Goal: Transaction & Acquisition: Purchase product/service

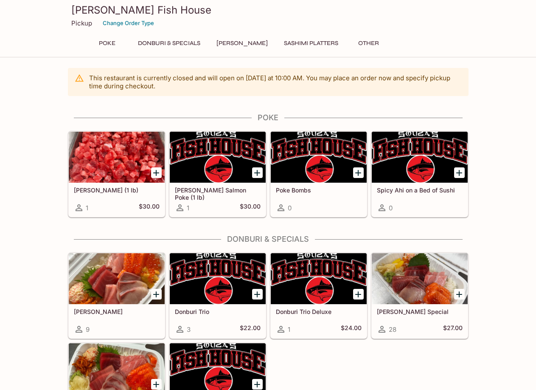
click at [168, 45] on button "Donburi & Specials" at bounding box center [169, 43] width 72 height 12
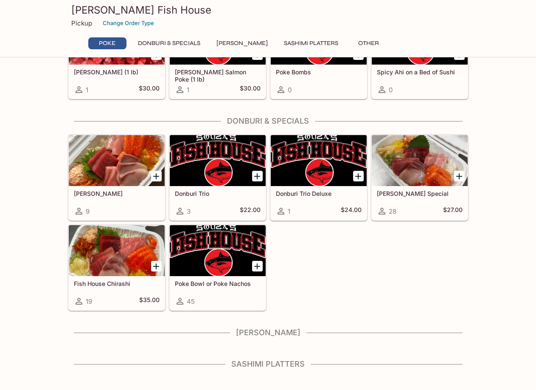
scroll to position [133, 0]
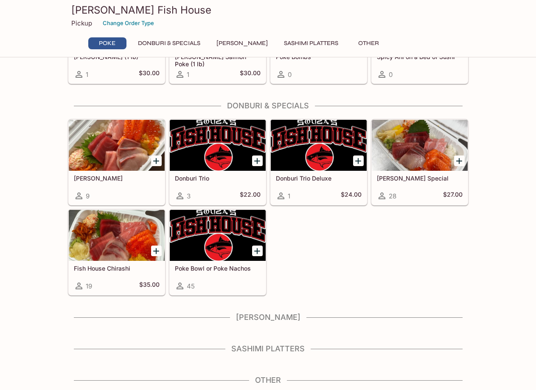
click at [307, 189] on div "Donburi Trio Deluxe 1 $24.00" at bounding box center [319, 188] width 96 height 34
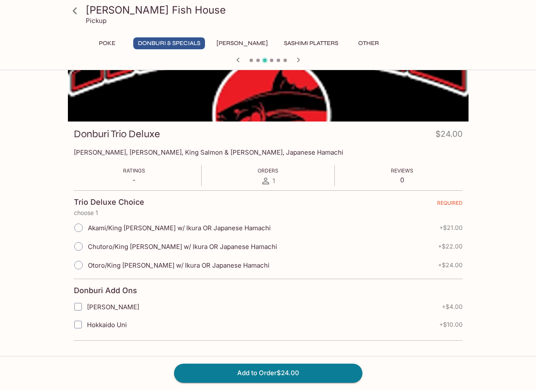
scroll to position [73, 0]
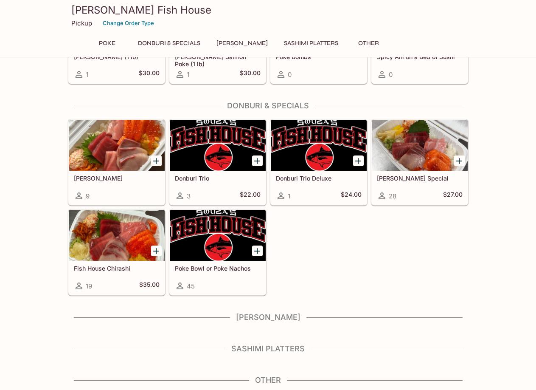
scroll to position [130, 0]
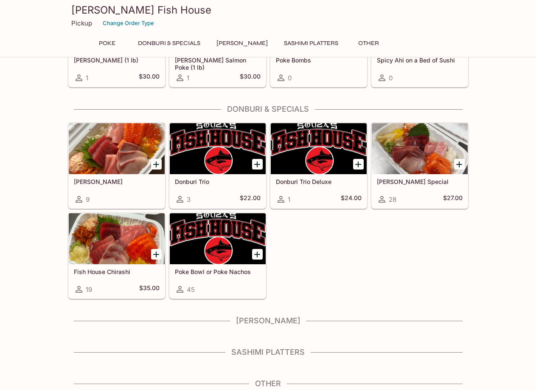
click at [421, 157] on div at bounding box center [420, 148] width 96 height 51
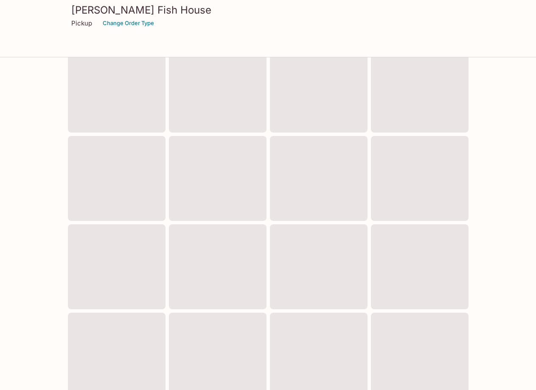
scroll to position [127, 0]
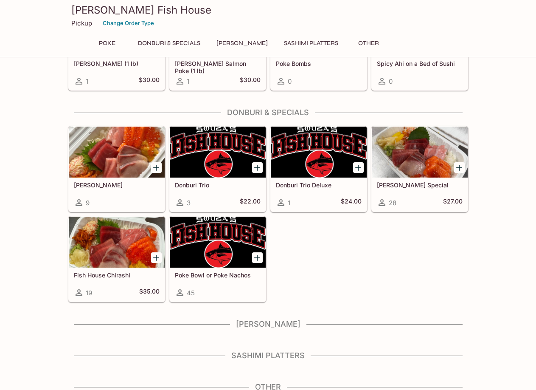
click at [218, 162] on div at bounding box center [218, 152] width 96 height 51
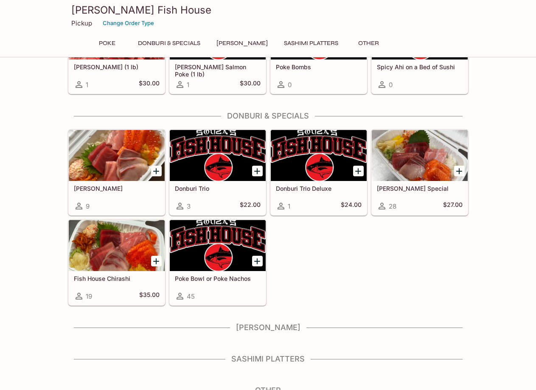
click at [306, 164] on div at bounding box center [319, 155] width 96 height 51
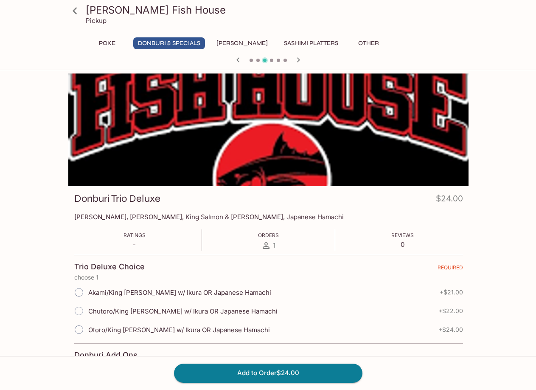
click at [265, 247] on icon at bounding box center [266, 245] width 10 height 10
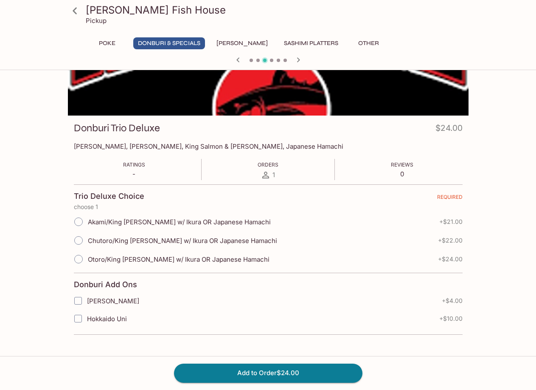
scroll to position [73, 0]
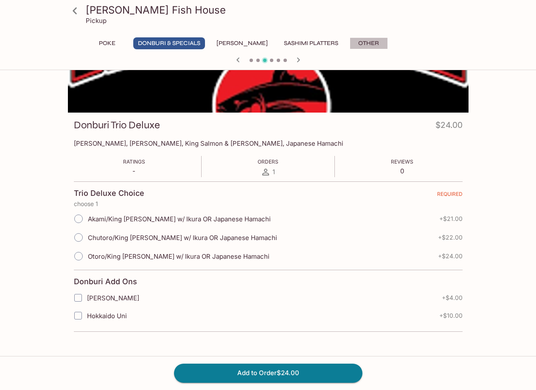
click at [365, 48] on button "Other" at bounding box center [369, 43] width 38 height 12
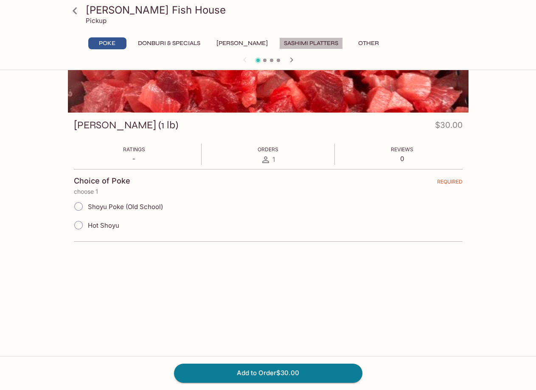
click at [317, 42] on button "Sashimi Platters" at bounding box center [311, 43] width 64 height 12
click at [293, 59] on icon "button" at bounding box center [292, 60] width 10 height 10
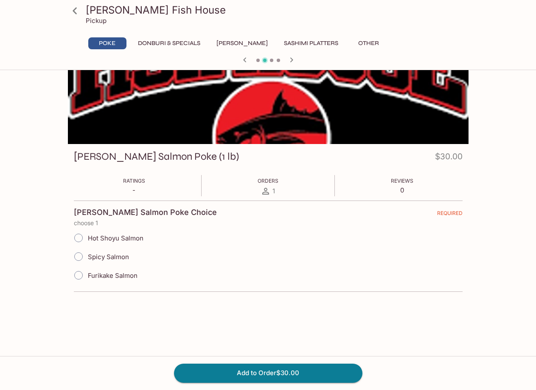
scroll to position [0, 0]
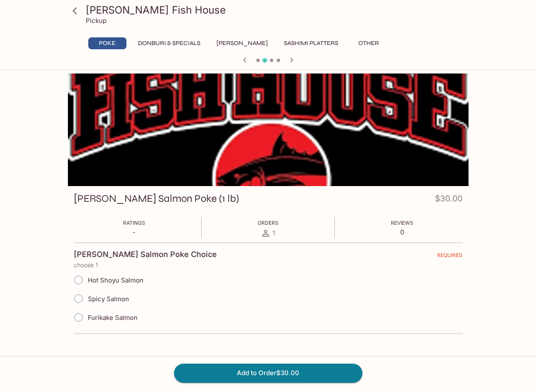
click at [279, 40] on button "Sashimi Platters" at bounding box center [311, 43] width 64 height 12
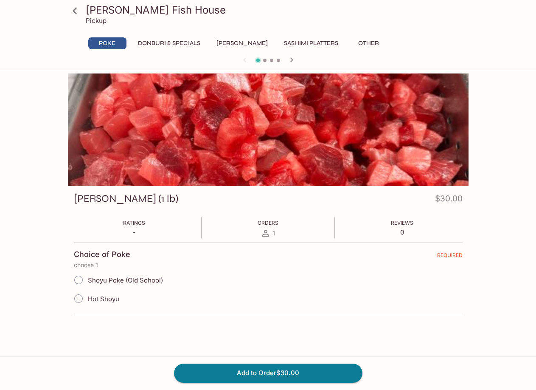
click at [237, 41] on button "[PERSON_NAME]" at bounding box center [242, 43] width 61 height 12
click at [166, 41] on button "Donburi & Specials" at bounding box center [169, 43] width 72 height 12
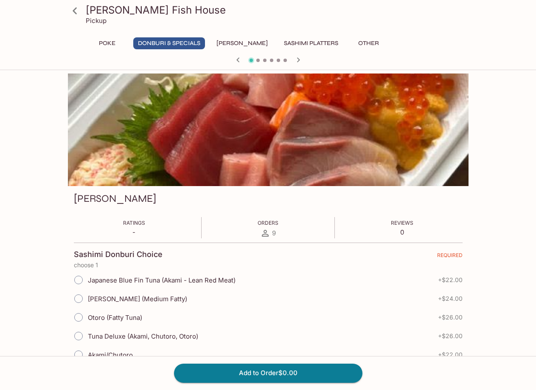
click at [74, 8] on icon at bounding box center [75, 10] width 15 height 15
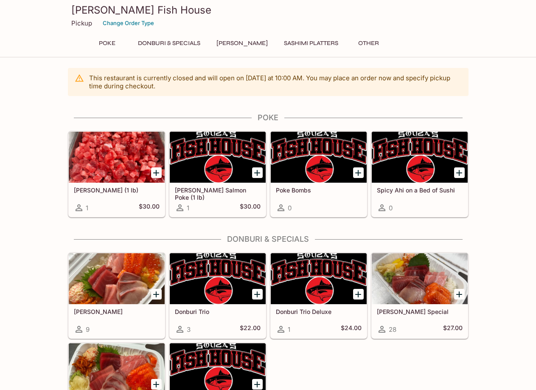
click at [217, 158] on div at bounding box center [218, 157] width 96 height 51
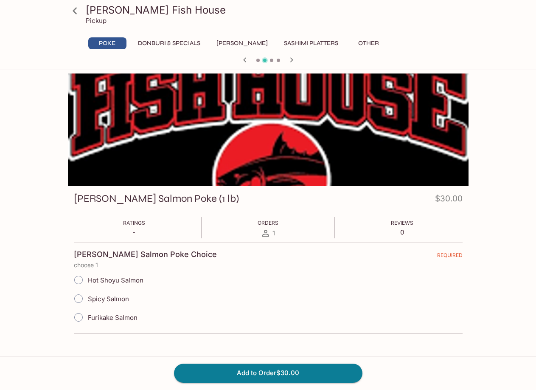
click at [74, 8] on icon at bounding box center [75, 10] width 15 height 15
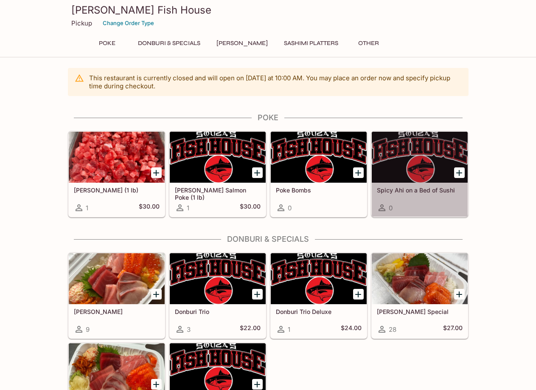
click at [418, 171] on div at bounding box center [420, 157] width 96 height 51
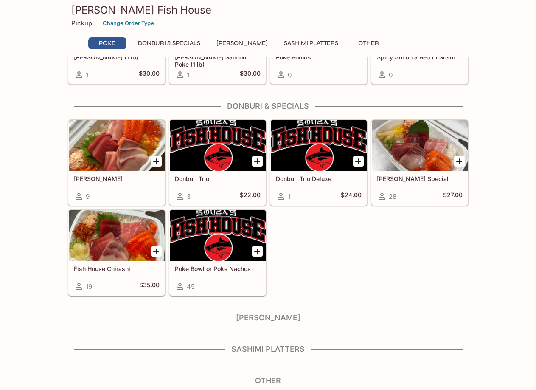
scroll to position [133, 0]
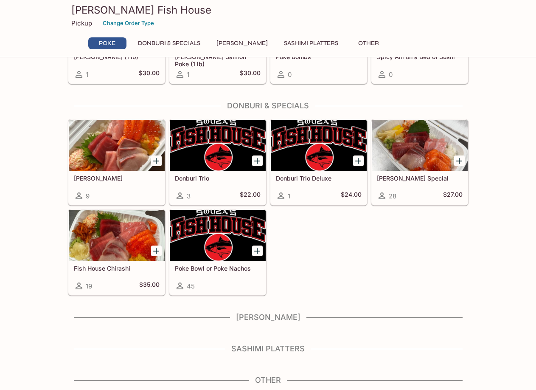
click at [288, 319] on h4 "[PERSON_NAME]" at bounding box center [268, 317] width 401 height 9
drag, startPoint x: 278, startPoint y: 357, endPoint x: 279, endPoint y: 345, distance: 12.4
click at [278, 357] on div "Sashimi Platters" at bounding box center [268, 351] width 401 height 14
